Goal: Communication & Community: Answer question/provide support

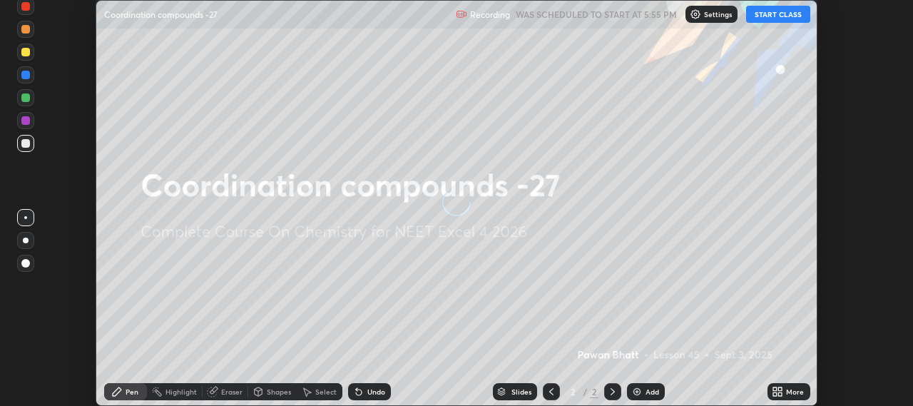
scroll to position [406, 912]
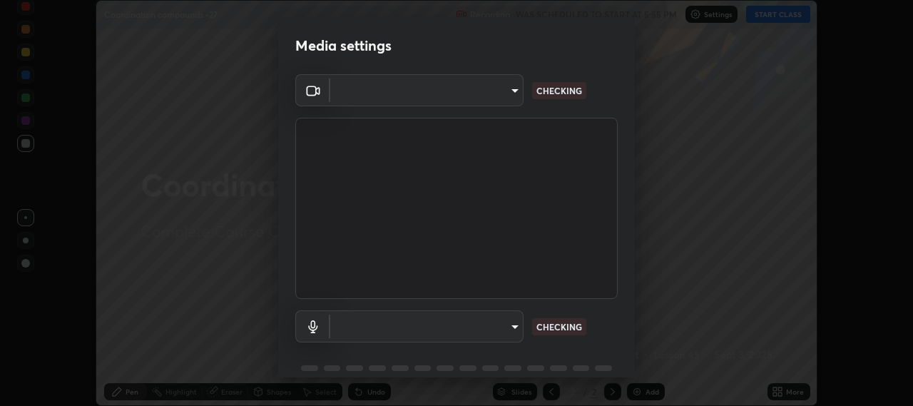
type input "b317e01ce44dabc3be8dd9fbd21c4c94838353ba5ba3926cf423050bf086703d"
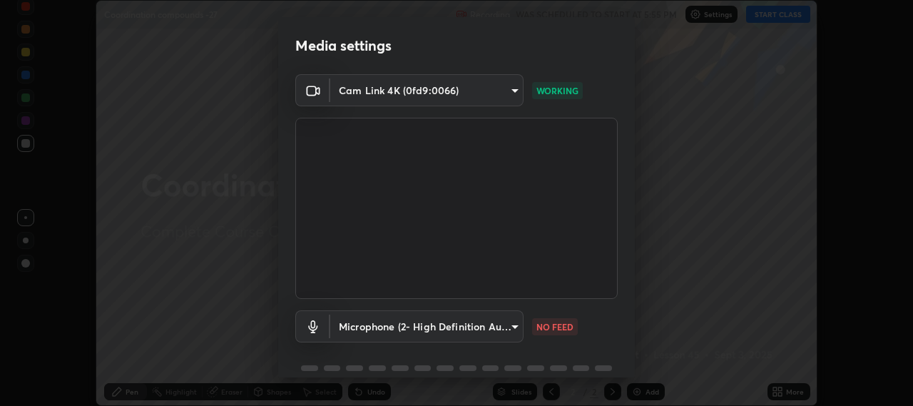
click at [444, 327] on body "Erase all Coordination compounds -27 Recording WAS SCHEDULED TO START AT 5:55 P…" at bounding box center [456, 203] width 913 height 406
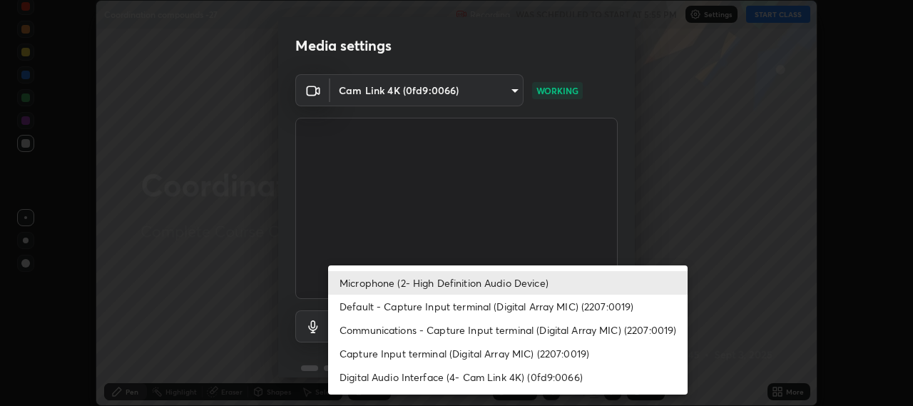
click at [434, 308] on li "Default - Capture Input terminal (Digital Array MIC) (2207:0019)" at bounding box center [507, 306] width 359 height 24
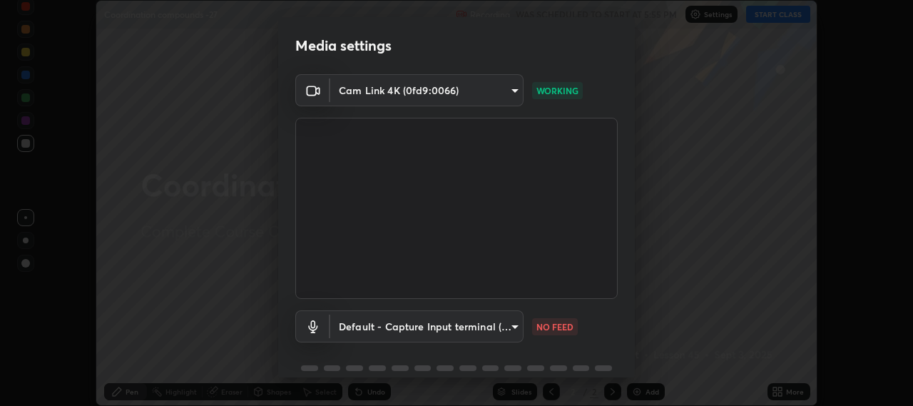
type input "default"
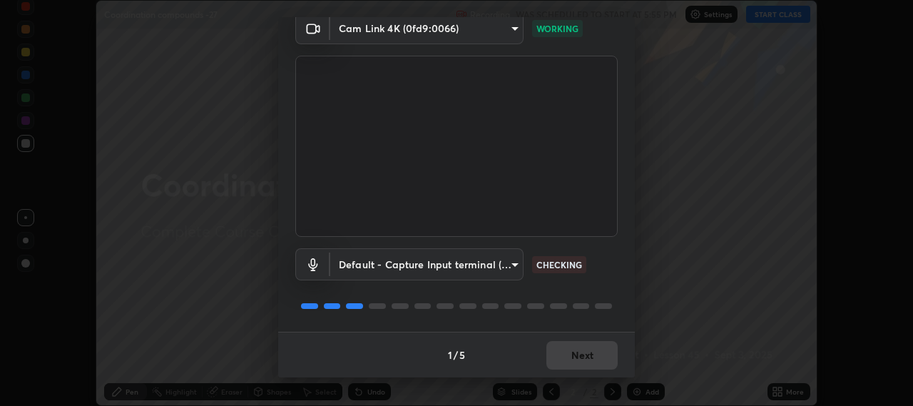
click at [556, 354] on div "1 / 5 Next" at bounding box center [456, 355] width 356 height 46
click at [559, 354] on div "1 / 5 Next" at bounding box center [456, 355] width 356 height 46
click at [561, 355] on div "1 / 5 Next" at bounding box center [456, 355] width 356 height 46
click at [563, 355] on div "1 / 5 Next" at bounding box center [456, 355] width 356 height 46
click at [561, 356] on div "1 / 5 Next" at bounding box center [456, 355] width 356 height 46
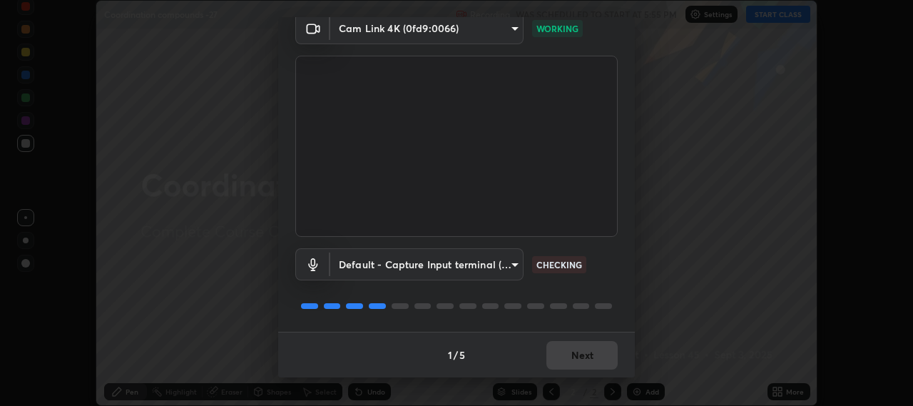
click at [560, 355] on div "1 / 5 Next" at bounding box center [456, 355] width 356 height 46
click at [559, 356] on div "1 / 5 Next" at bounding box center [456, 355] width 356 height 46
click at [559, 357] on div "1 / 5 Next" at bounding box center [456, 355] width 356 height 46
click at [558, 357] on div "1 / 5 Next" at bounding box center [456, 355] width 356 height 46
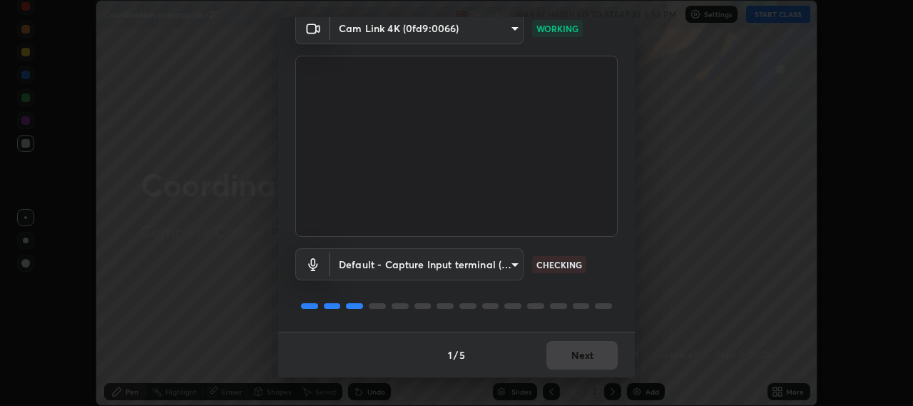
click at [558, 359] on div "1 / 5 Next" at bounding box center [456, 355] width 356 height 46
click at [558, 360] on div "1 / 5 Next" at bounding box center [456, 355] width 356 height 46
click at [559, 359] on div "1 / 5 Next" at bounding box center [456, 355] width 356 height 46
click at [570, 357] on button "Next" at bounding box center [581, 355] width 71 height 29
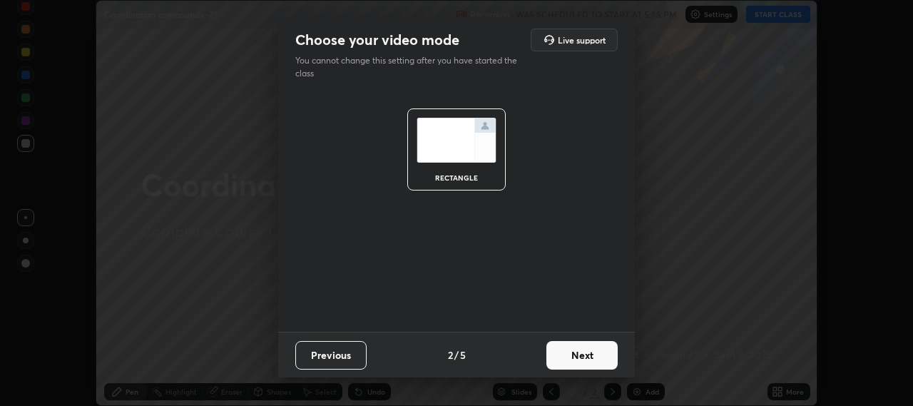
scroll to position [0, 0]
click at [570, 356] on button "Next" at bounding box center [581, 355] width 71 height 29
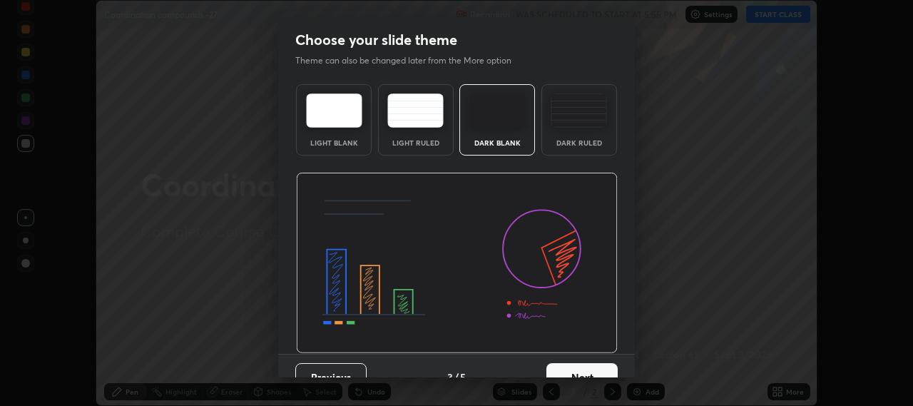
scroll to position [22, 0]
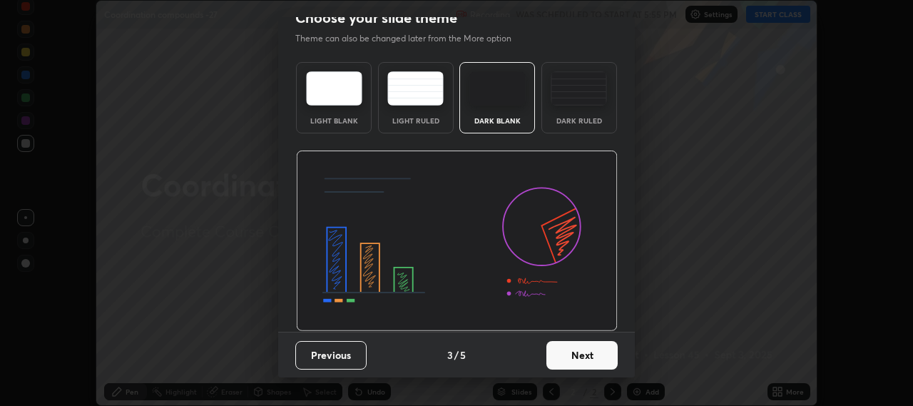
click at [560, 348] on button "Next" at bounding box center [581, 355] width 71 height 29
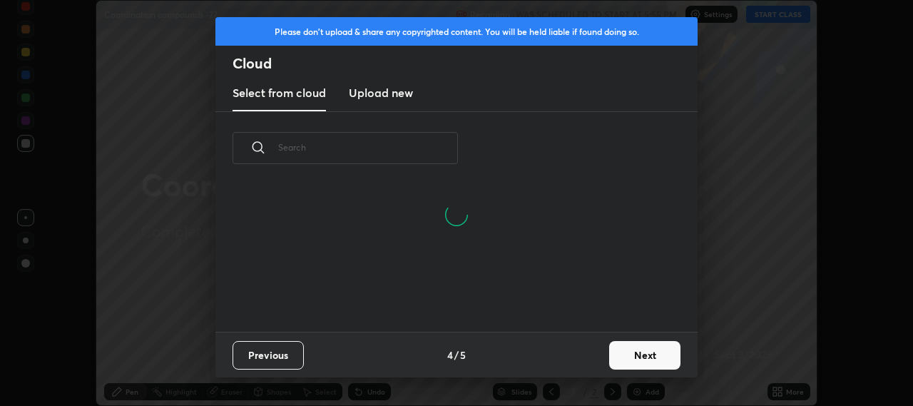
click at [626, 343] on button "Next" at bounding box center [644, 355] width 71 height 29
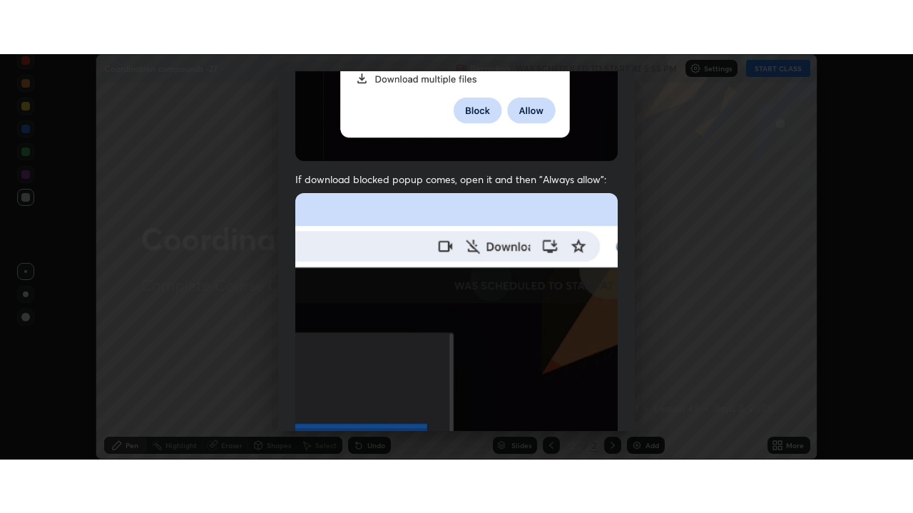
scroll to position [353, 0]
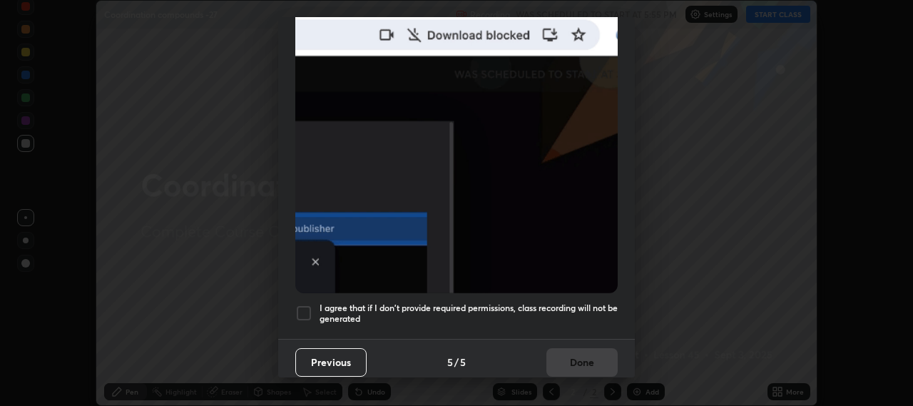
click at [304, 304] on div at bounding box center [303, 312] width 17 height 17
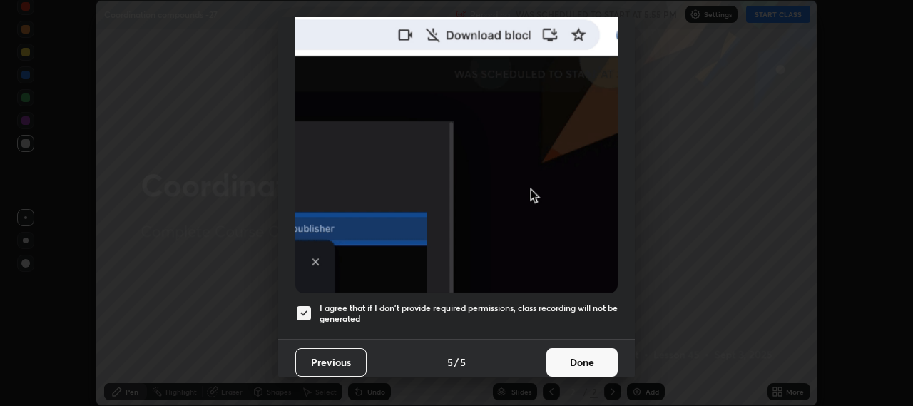
click at [568, 348] on button "Done" at bounding box center [581, 362] width 71 height 29
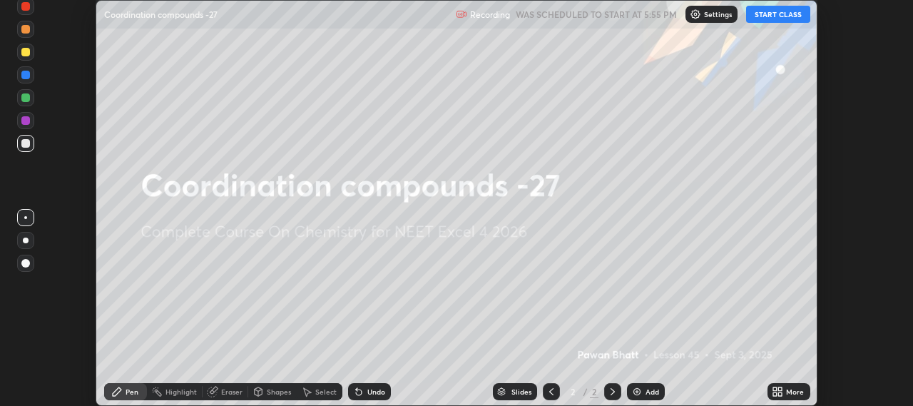
click at [770, 14] on button "START CLASS" at bounding box center [778, 14] width 64 height 17
click at [774, 14] on button "START CLASS" at bounding box center [778, 14] width 64 height 17
click at [780, 394] on icon at bounding box center [781, 394] width 4 height 4
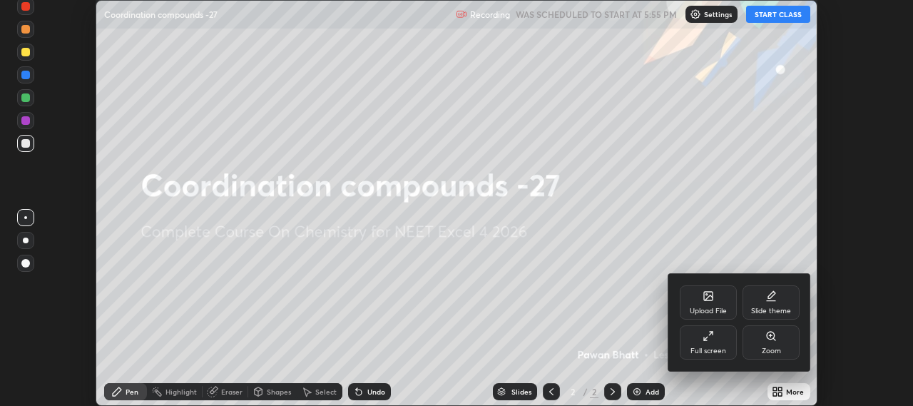
click at [710, 344] on div "Full screen" at bounding box center [707, 342] width 57 height 34
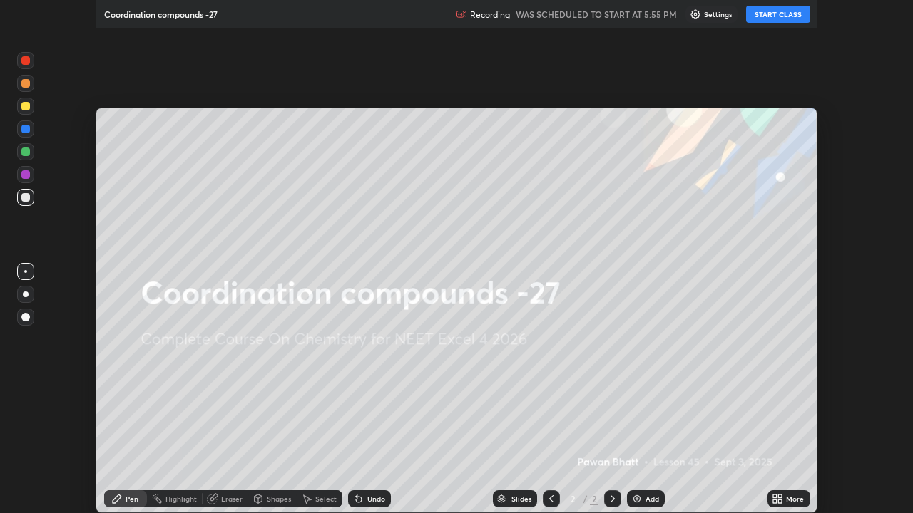
scroll to position [513, 913]
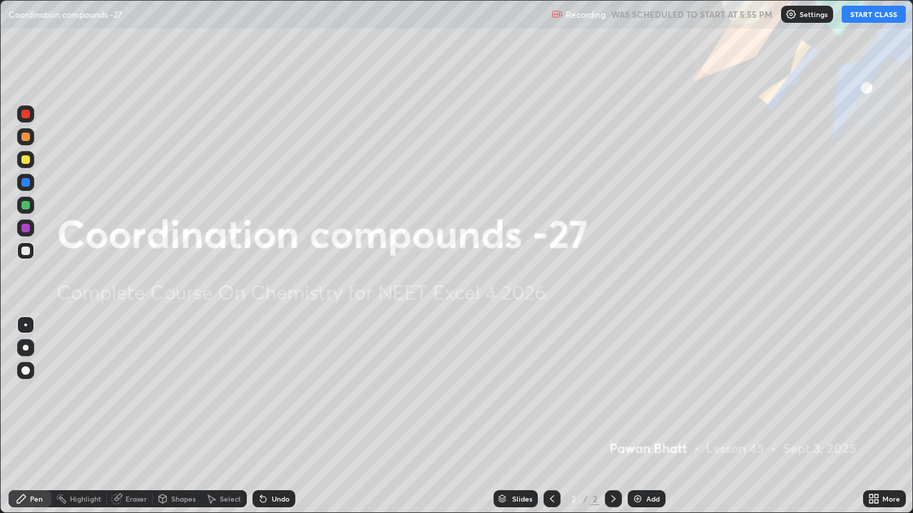
click at [644, 405] on div "Add" at bounding box center [646, 498] width 38 height 17
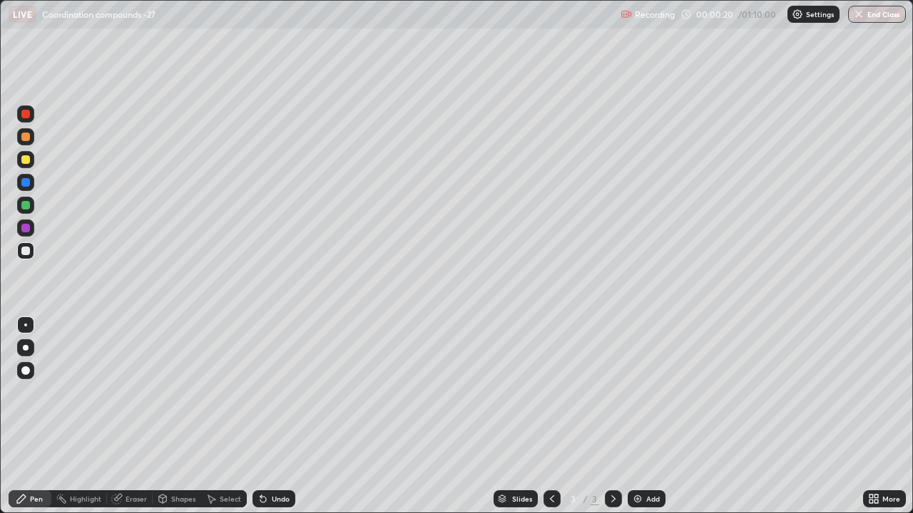
click at [274, 405] on div "Undo" at bounding box center [281, 498] width 18 height 7
click at [26, 348] on div at bounding box center [26, 348] width 6 height 6
click at [25, 153] on div at bounding box center [25, 159] width 17 height 17
click at [637, 405] on img at bounding box center [637, 498] width 11 height 11
click at [640, 405] on img at bounding box center [637, 498] width 11 height 11
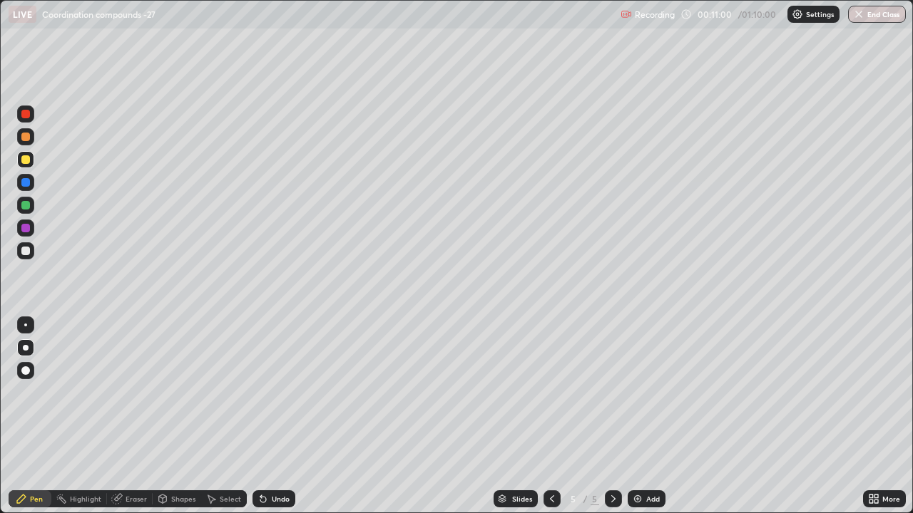
click at [640, 405] on img at bounding box center [637, 498] width 11 height 11
click at [642, 405] on div "Add" at bounding box center [646, 498] width 38 height 17
click at [176, 405] on div "Shapes" at bounding box center [183, 498] width 24 height 7
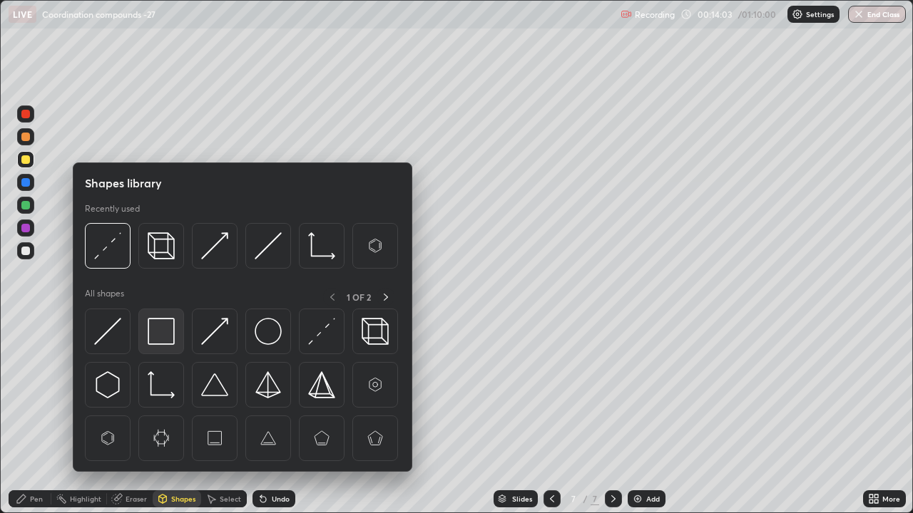
click at [159, 334] on img at bounding box center [161, 331] width 27 height 27
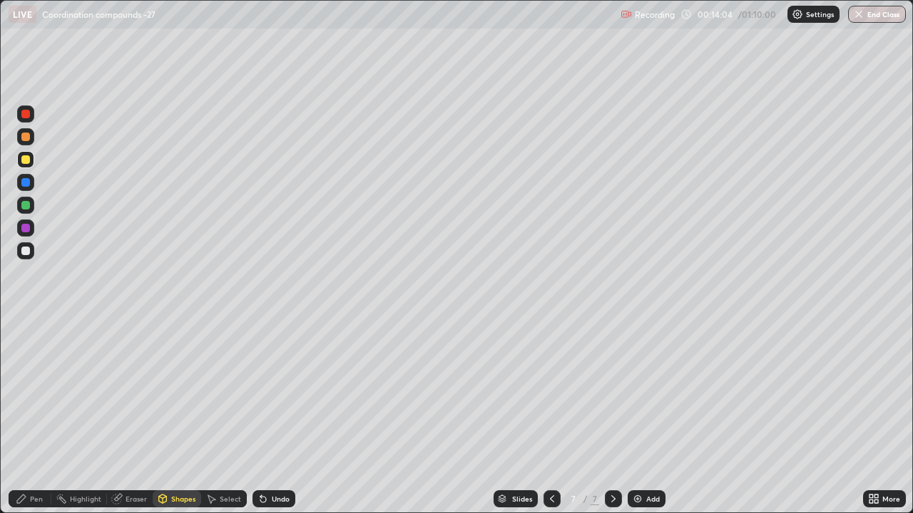
click at [177, 405] on div "Shapes" at bounding box center [183, 498] width 24 height 7
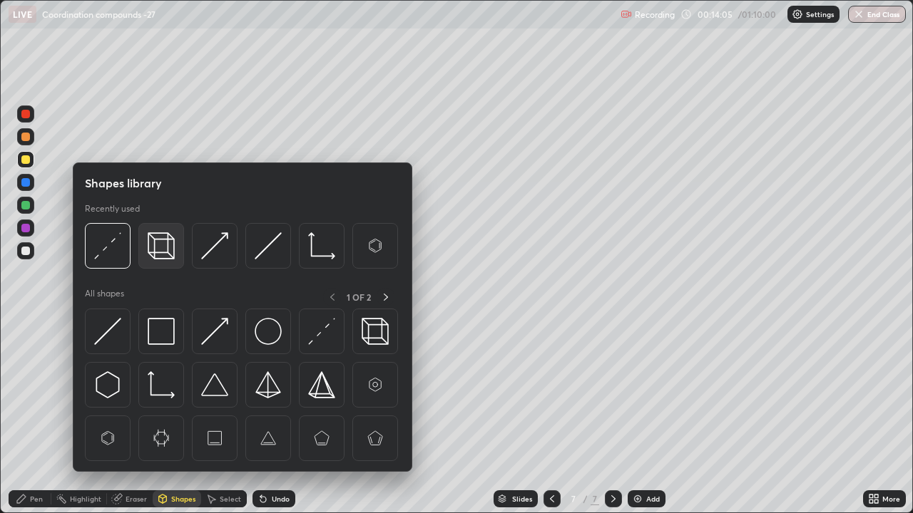
click at [160, 255] on img at bounding box center [161, 245] width 27 height 27
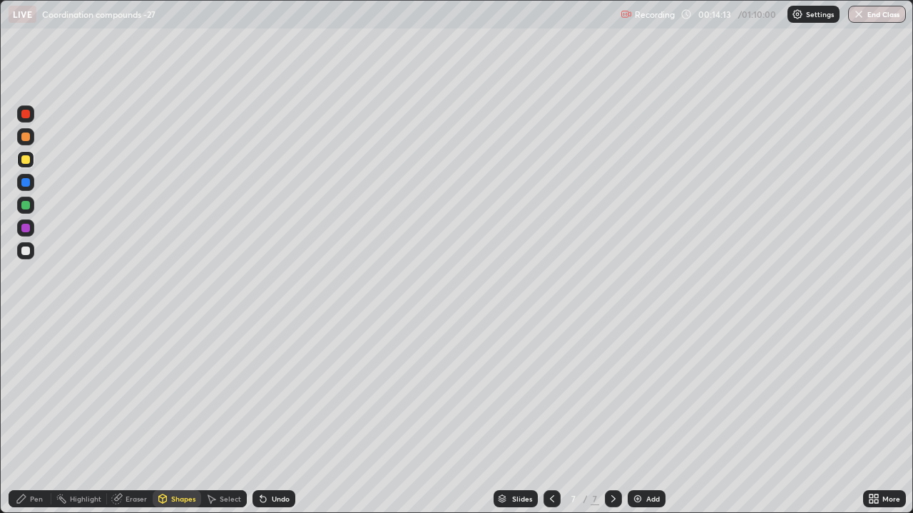
click at [30, 405] on div "Pen" at bounding box center [36, 498] width 13 height 7
click at [26, 252] on div at bounding box center [25, 251] width 9 height 9
click at [184, 405] on div "Shapes" at bounding box center [183, 498] width 24 height 7
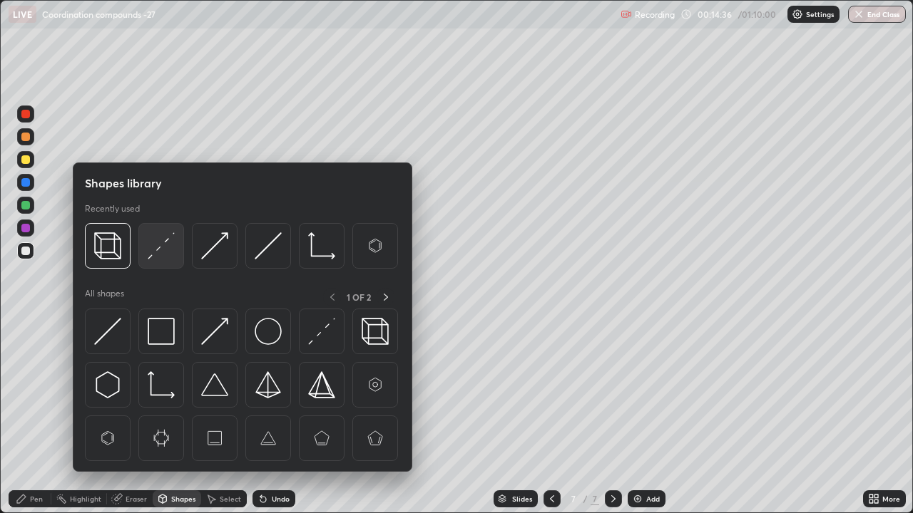
click at [160, 252] on img at bounding box center [161, 245] width 27 height 27
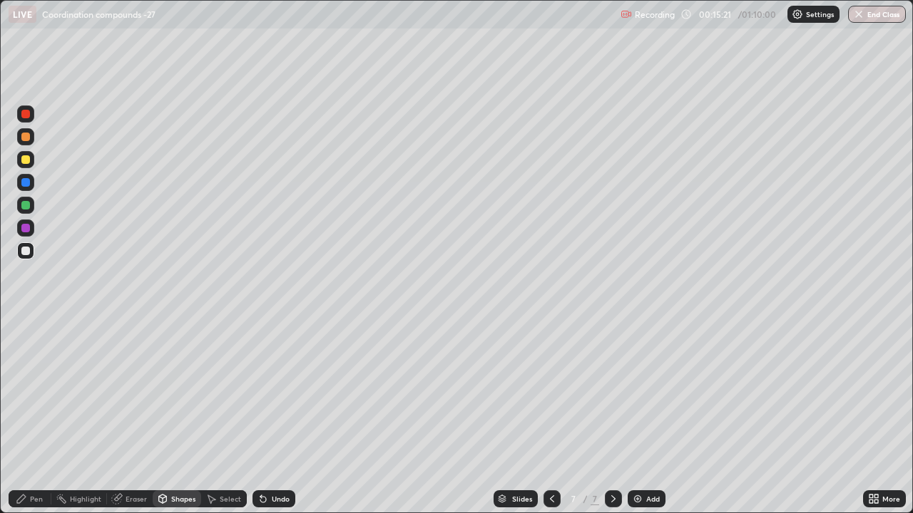
click at [181, 405] on div "Shapes" at bounding box center [183, 498] width 24 height 7
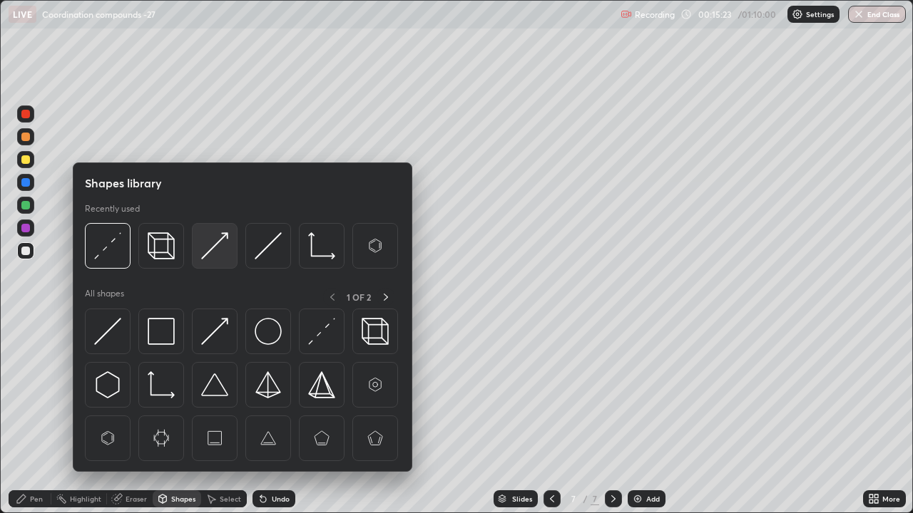
click at [220, 252] on img at bounding box center [214, 245] width 27 height 27
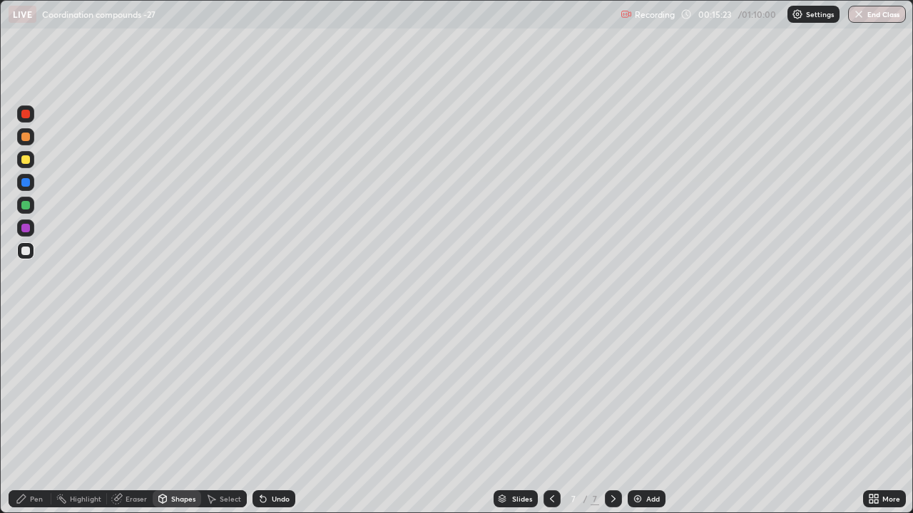
click at [27, 205] on div at bounding box center [25, 205] width 9 height 9
click at [28, 161] on div at bounding box center [25, 159] width 9 height 9
click at [29, 405] on div "Pen" at bounding box center [30, 498] width 43 height 17
click at [139, 405] on div "Eraser" at bounding box center [135, 498] width 21 height 7
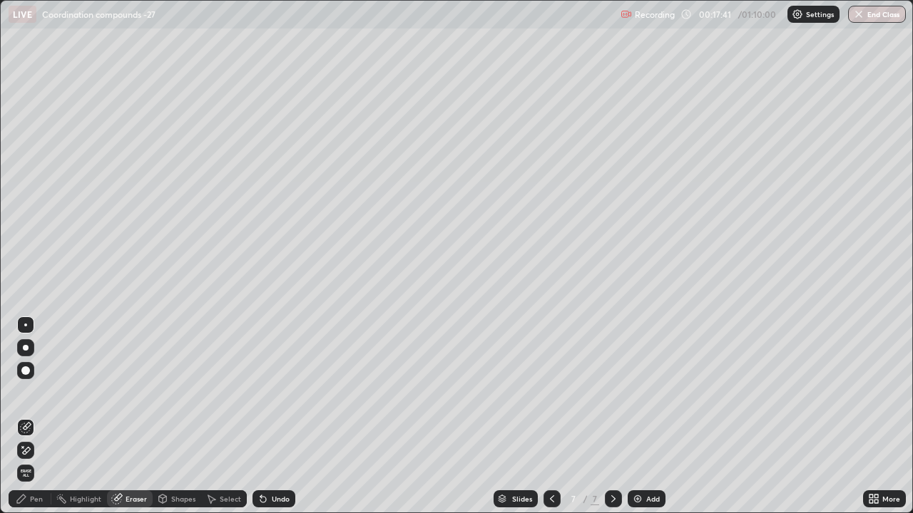
click at [261, 405] on icon at bounding box center [263, 500] width 6 height 6
click at [37, 405] on div "Pen" at bounding box center [36, 498] width 13 height 7
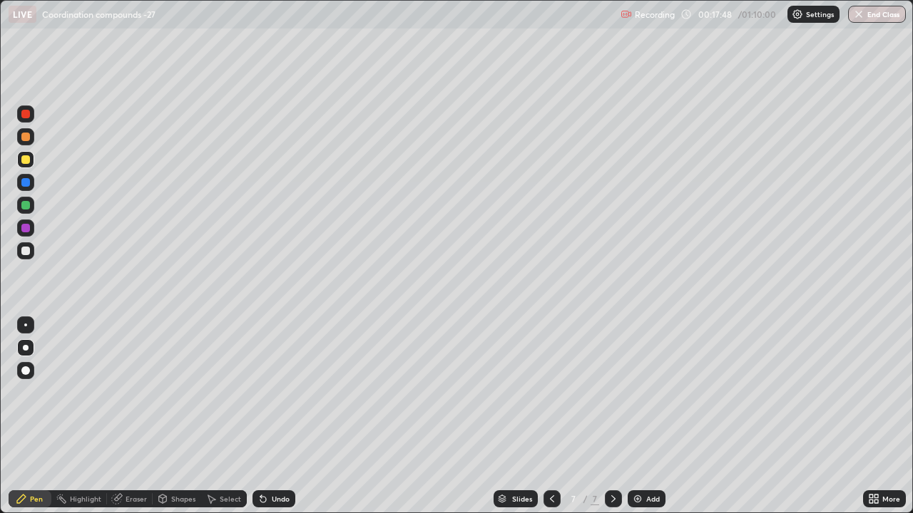
click at [26, 181] on div at bounding box center [25, 182] width 9 height 9
click at [125, 405] on div "Eraser" at bounding box center [135, 498] width 21 height 7
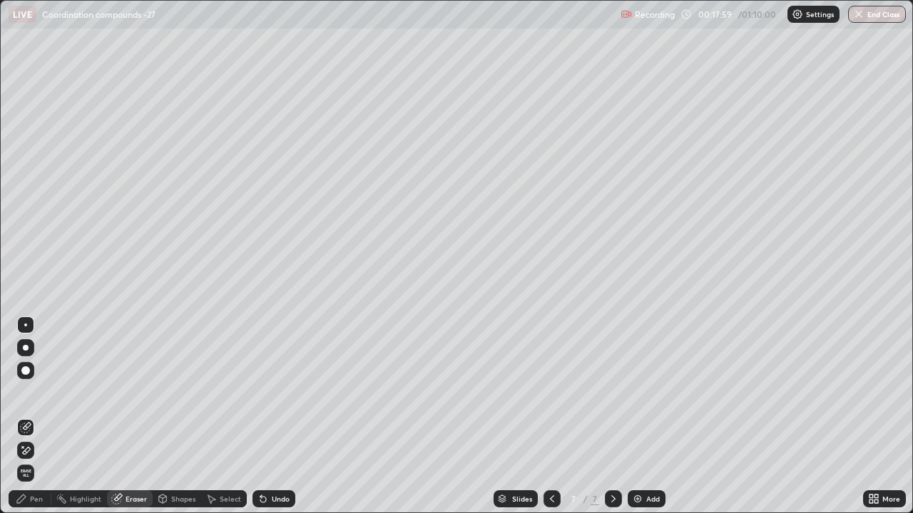
click at [29, 405] on div "Pen" at bounding box center [30, 498] width 43 height 17
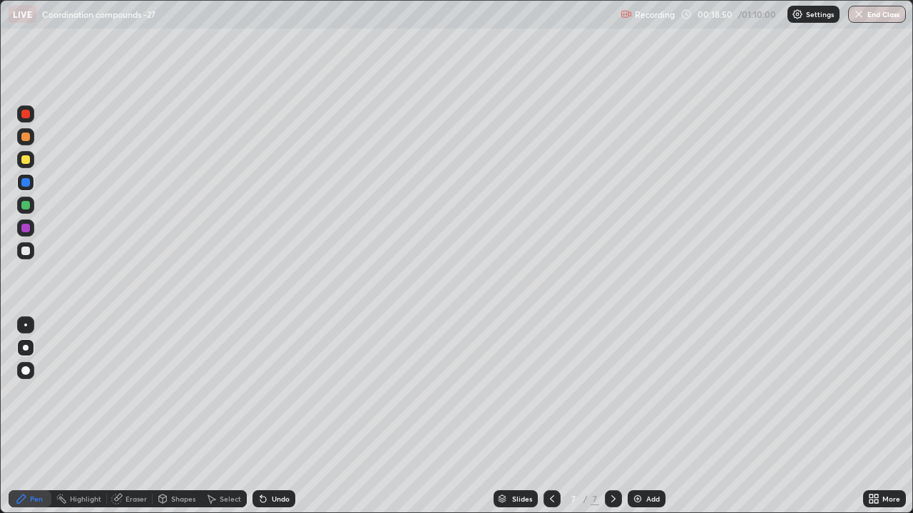
click at [26, 206] on div at bounding box center [25, 205] width 9 height 9
click at [163, 405] on icon at bounding box center [163, 499] width 8 height 9
click at [24, 160] on div at bounding box center [25, 159] width 9 height 9
click at [279, 405] on div "Undo" at bounding box center [281, 498] width 18 height 7
click at [34, 405] on div "Pen" at bounding box center [36, 498] width 13 height 7
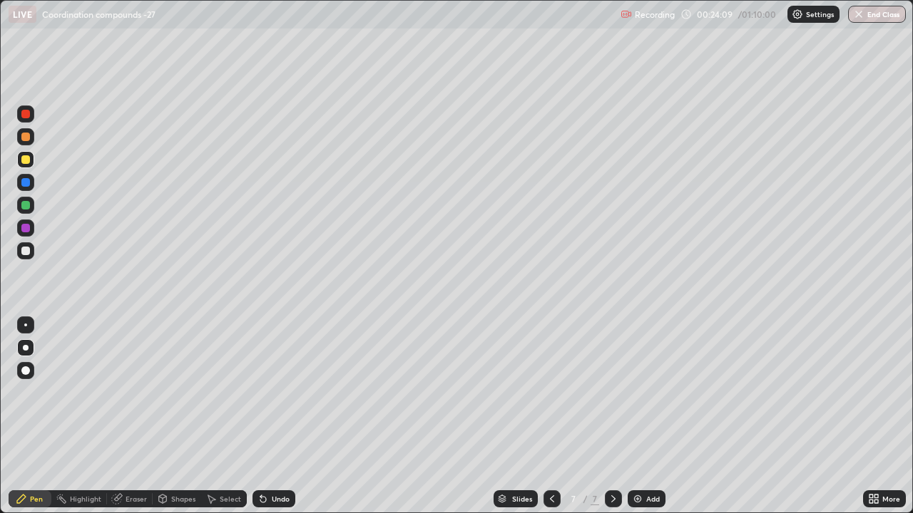
click at [272, 405] on div "Undo" at bounding box center [281, 498] width 18 height 7
click at [636, 405] on img at bounding box center [637, 498] width 11 height 11
click at [550, 405] on icon at bounding box center [551, 498] width 11 height 11
click at [619, 405] on div at bounding box center [613, 498] width 17 height 17
click at [549, 405] on icon at bounding box center [551, 498] width 11 height 11
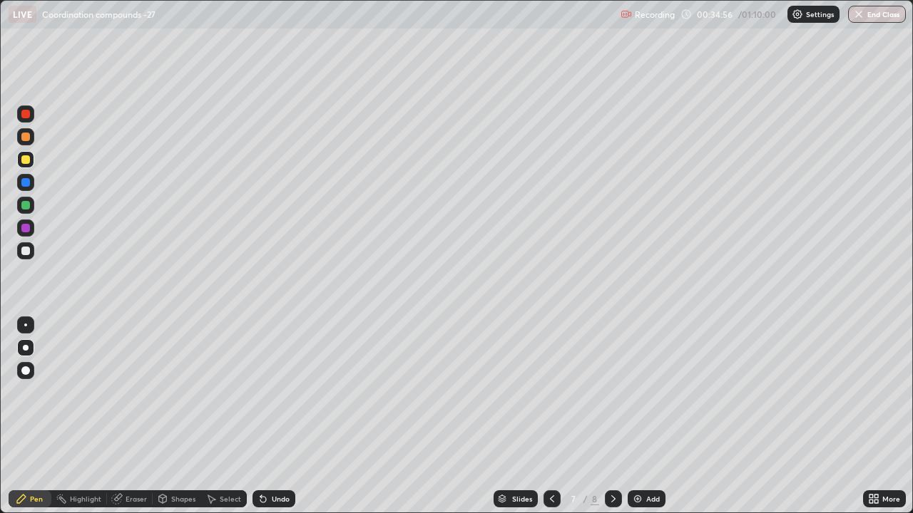
click at [610, 405] on icon at bounding box center [612, 498] width 11 height 11
click at [646, 405] on div "Add" at bounding box center [653, 498] width 14 height 7
click at [637, 405] on img at bounding box center [637, 498] width 11 height 11
click at [550, 405] on icon at bounding box center [550, 498] width 11 height 11
click at [605, 405] on div at bounding box center [613, 498] width 17 height 17
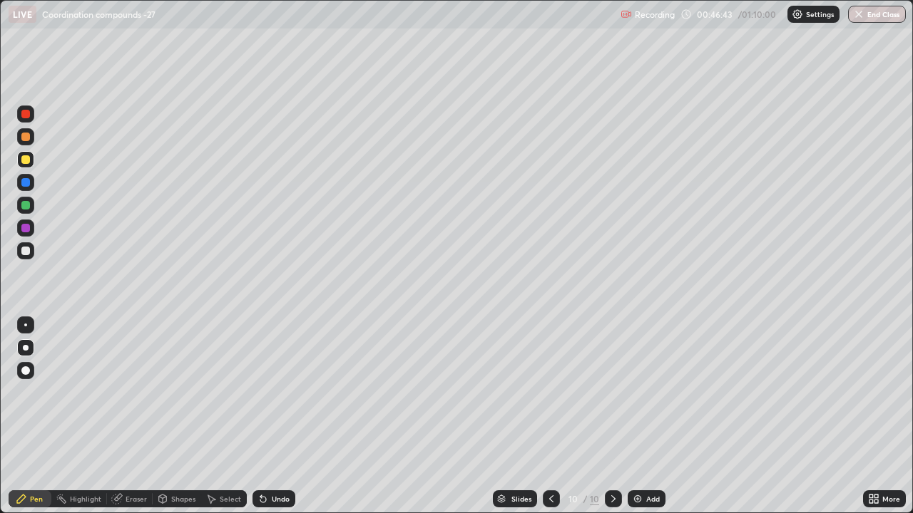
click at [640, 405] on img at bounding box center [637, 498] width 11 height 11
click at [26, 183] on div at bounding box center [25, 182] width 9 height 9
click at [638, 405] on img at bounding box center [637, 498] width 11 height 11
click at [23, 204] on div at bounding box center [25, 205] width 9 height 9
click at [25, 252] on div at bounding box center [25, 251] width 9 height 9
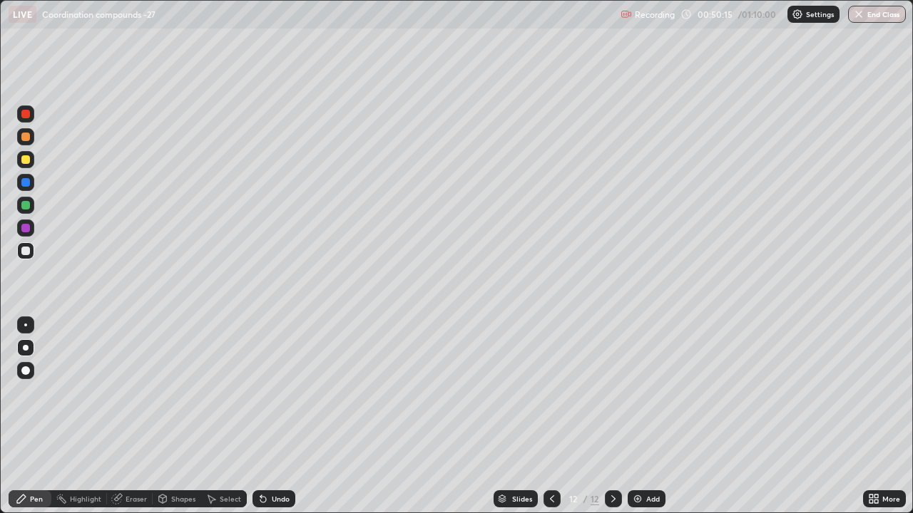
click at [268, 405] on div "Undo" at bounding box center [273, 498] width 43 height 17
click at [26, 156] on div at bounding box center [25, 159] width 9 height 9
click at [277, 405] on div "Undo" at bounding box center [281, 498] width 18 height 7
click at [640, 405] on img at bounding box center [637, 498] width 11 height 11
click at [29, 207] on div at bounding box center [25, 205] width 9 height 9
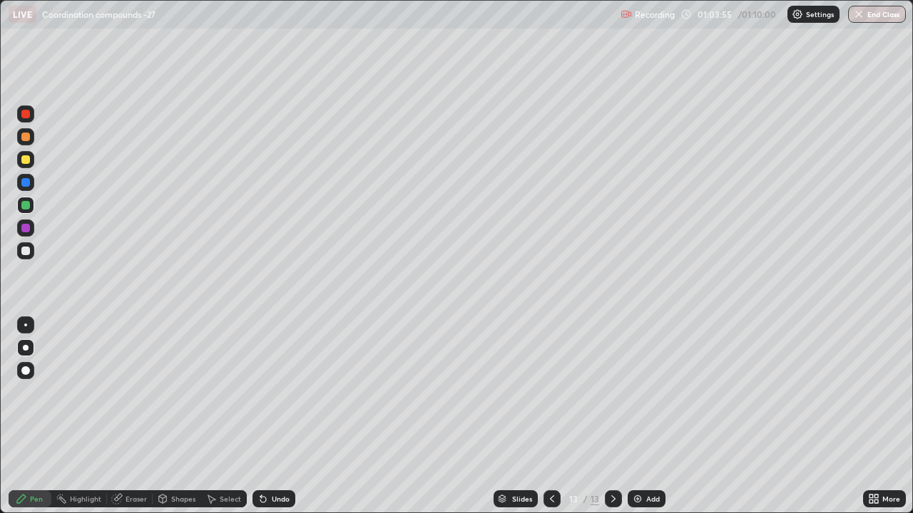
click at [29, 255] on div at bounding box center [25, 250] width 17 height 17
click at [24, 203] on div at bounding box center [25, 205] width 9 height 9
click at [24, 182] on div at bounding box center [25, 182] width 9 height 9
click at [22, 106] on div at bounding box center [25, 114] width 17 height 17
click at [21, 254] on div at bounding box center [25, 250] width 17 height 17
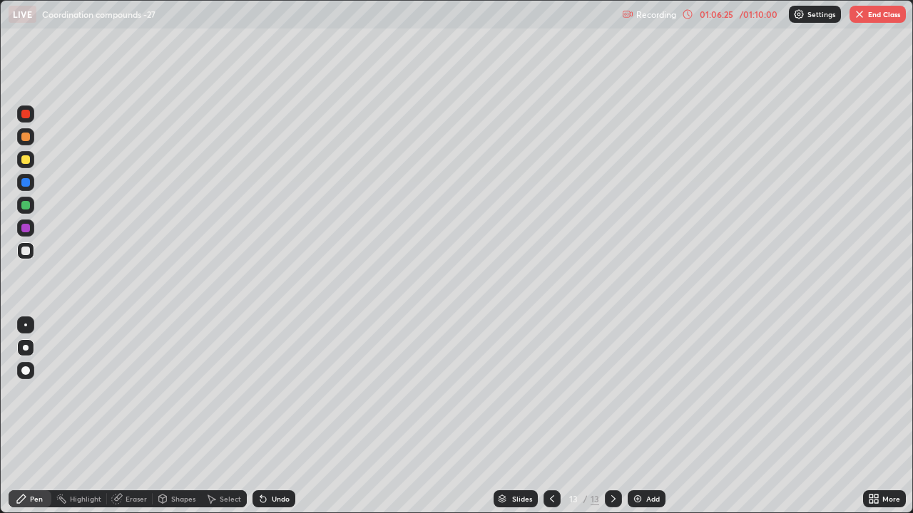
click at [119, 405] on icon at bounding box center [118, 497] width 8 height 7
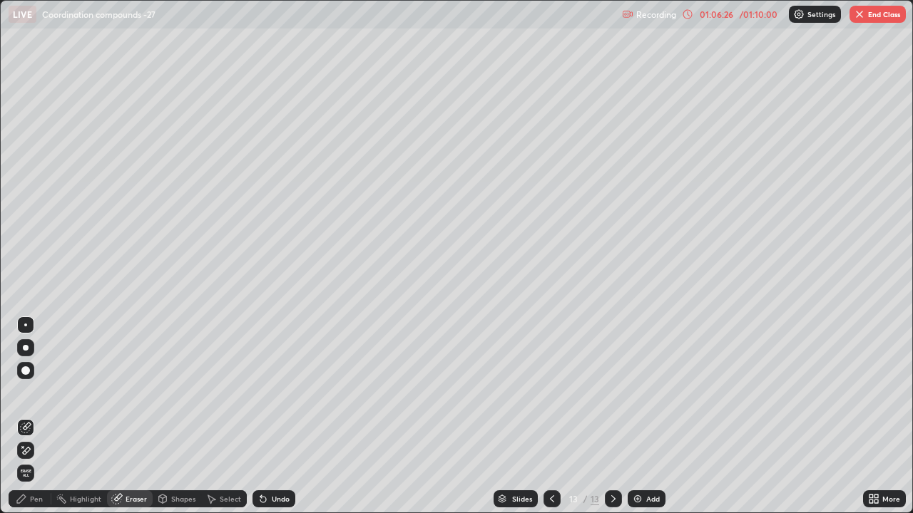
click at [24, 405] on icon at bounding box center [25, 451] width 11 height 12
click at [34, 405] on div "Pen" at bounding box center [36, 498] width 13 height 7
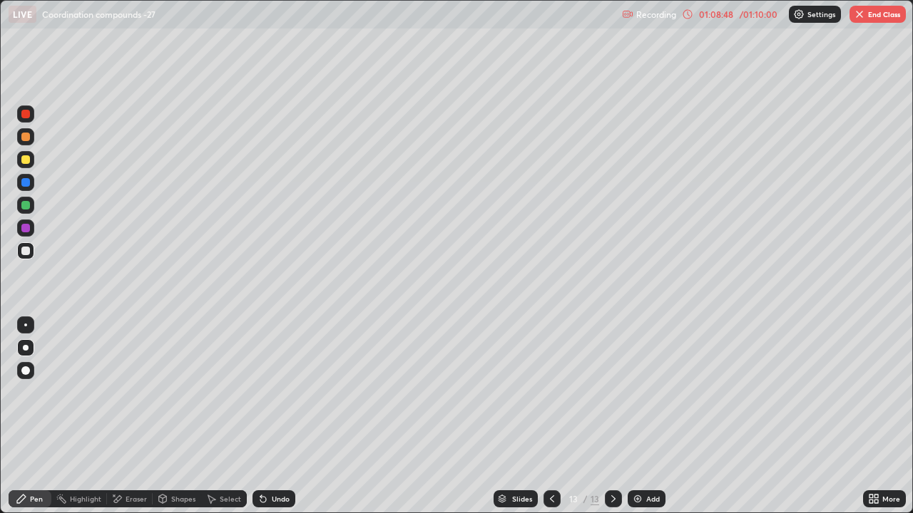
click at [863, 20] on button "End Class" at bounding box center [877, 14] width 56 height 17
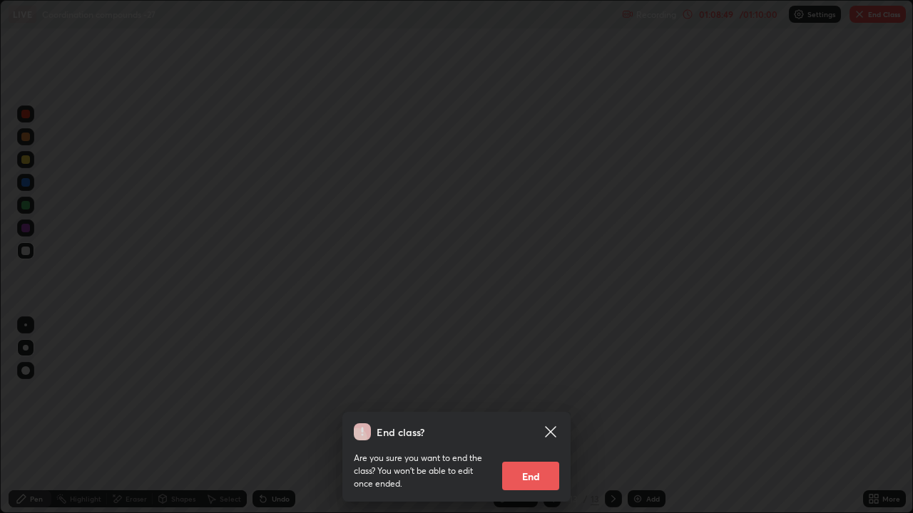
click at [532, 405] on button "End" at bounding box center [530, 476] width 57 height 29
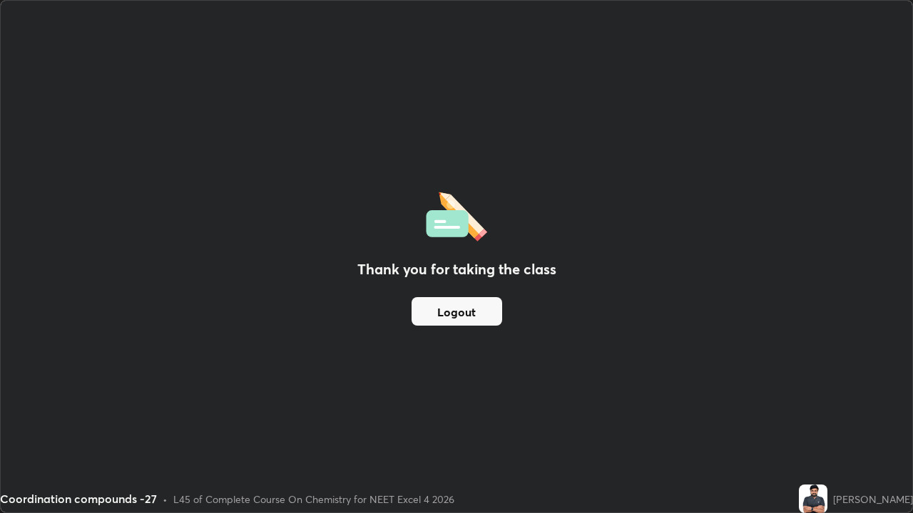
click at [518, 405] on div "Thank you for taking the class Logout" at bounding box center [456, 257] width 911 height 512
click at [455, 315] on button "Logout" at bounding box center [456, 311] width 91 height 29
click at [451, 312] on button "Logout" at bounding box center [456, 311] width 91 height 29
click at [439, 317] on button "Logout" at bounding box center [456, 311] width 91 height 29
click at [436, 315] on button "Logout" at bounding box center [456, 311] width 91 height 29
